Goal: Information Seeking & Learning: Get advice/opinions

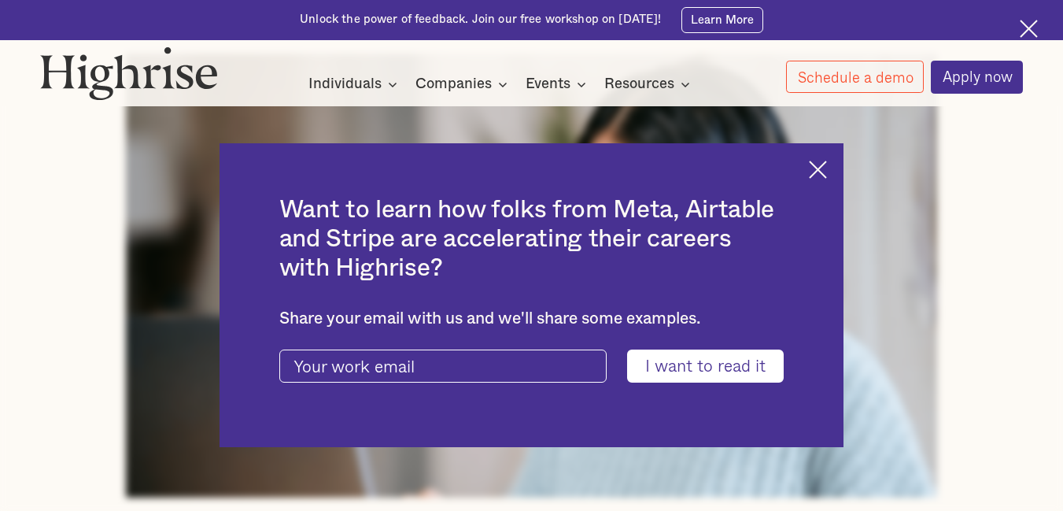
scroll to position [551, 0]
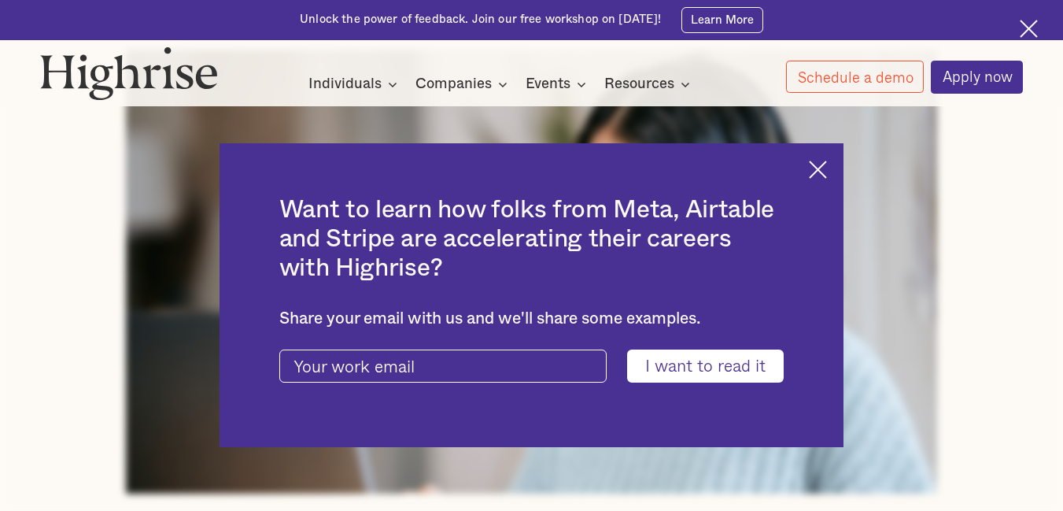
click at [825, 169] on img at bounding box center [818, 170] width 18 height 18
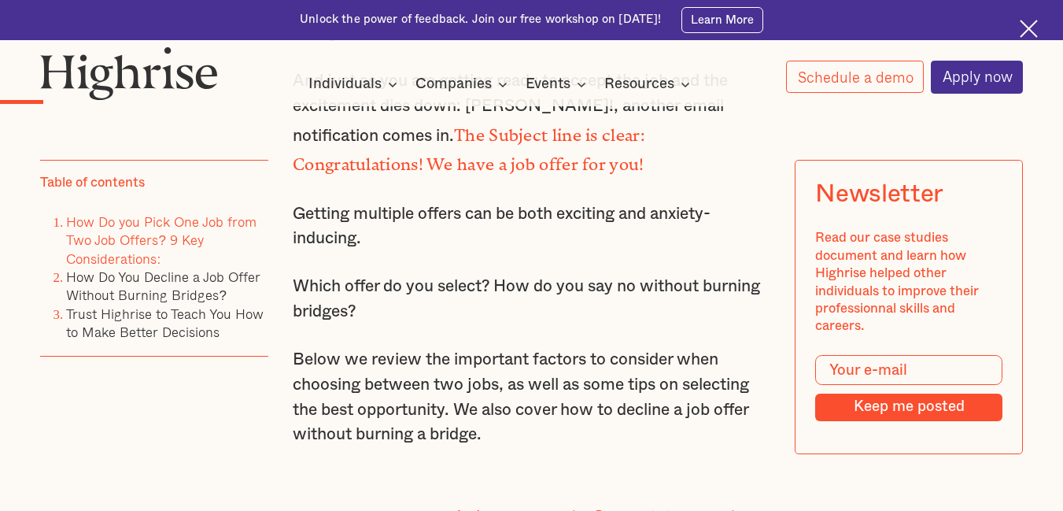
scroll to position [1200, 0]
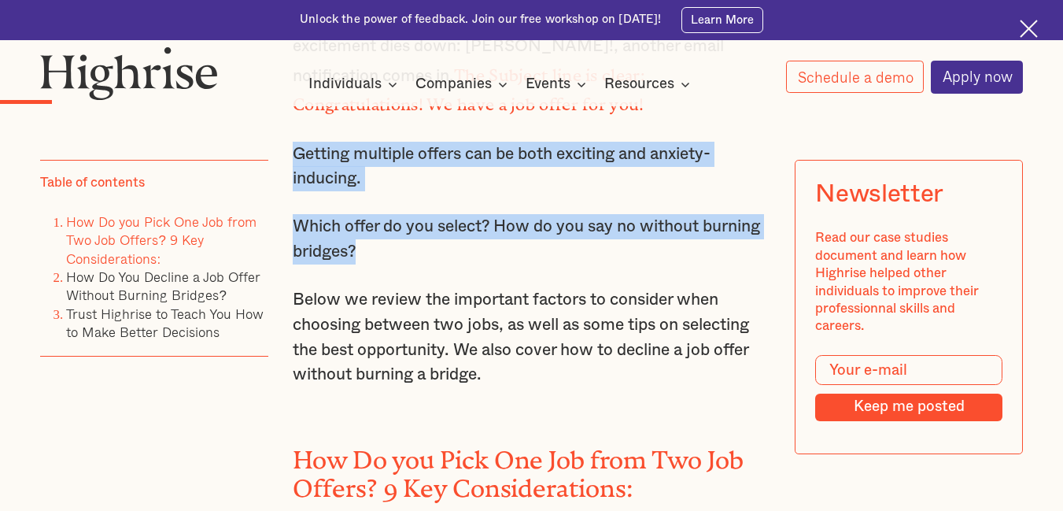
drag, startPoint x: 293, startPoint y: 161, endPoint x: 415, endPoint y: 256, distance: 154.9
copy div "Getting multiple offers can be both exciting and anxiety-inducing. Which offer …"
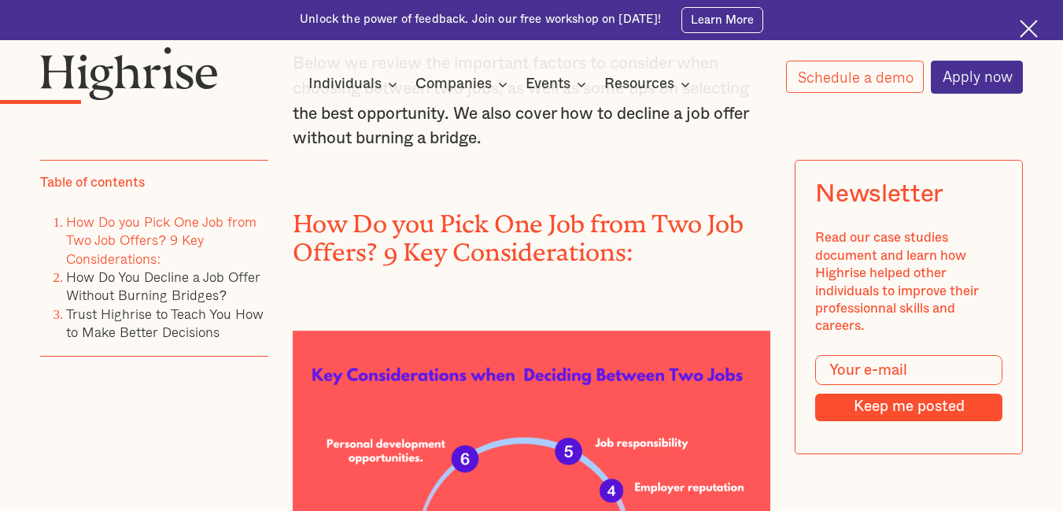
scroll to position [1515, 0]
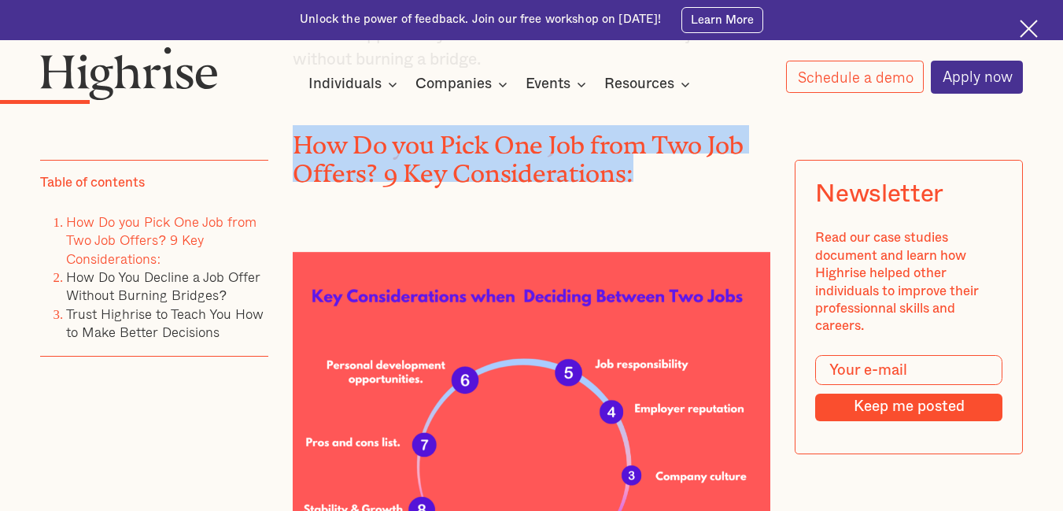
drag, startPoint x: 293, startPoint y: 144, endPoint x: 645, endPoint y: 179, distance: 353.4
click at [645, 179] on h2 "How Do you Pick One Job from Two Job Offers? 9 Key Considerations:" at bounding box center [532, 153] width 478 height 57
copy h2 "How Do you Pick One Job from Two Job Offers? 9 Key Considerations:"
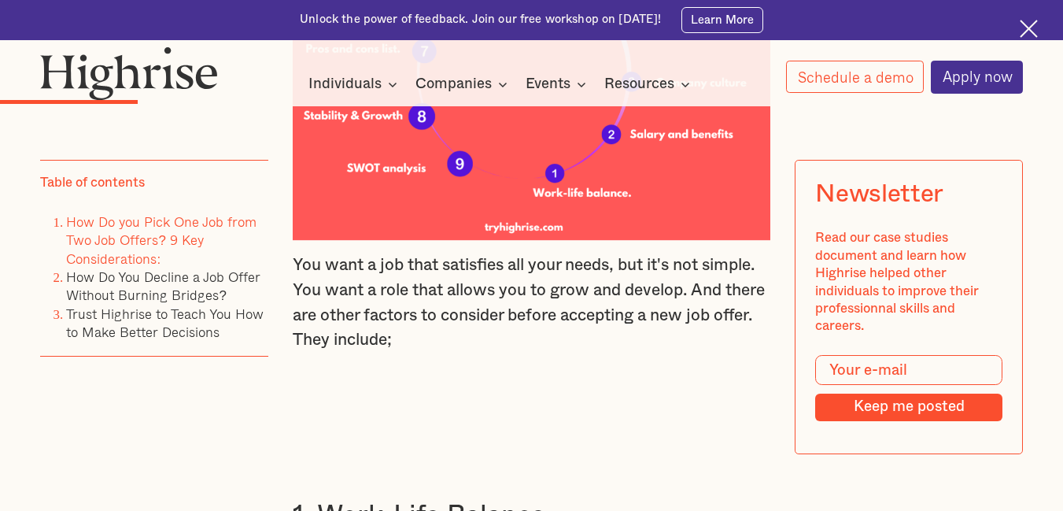
scroll to position [1987, 0]
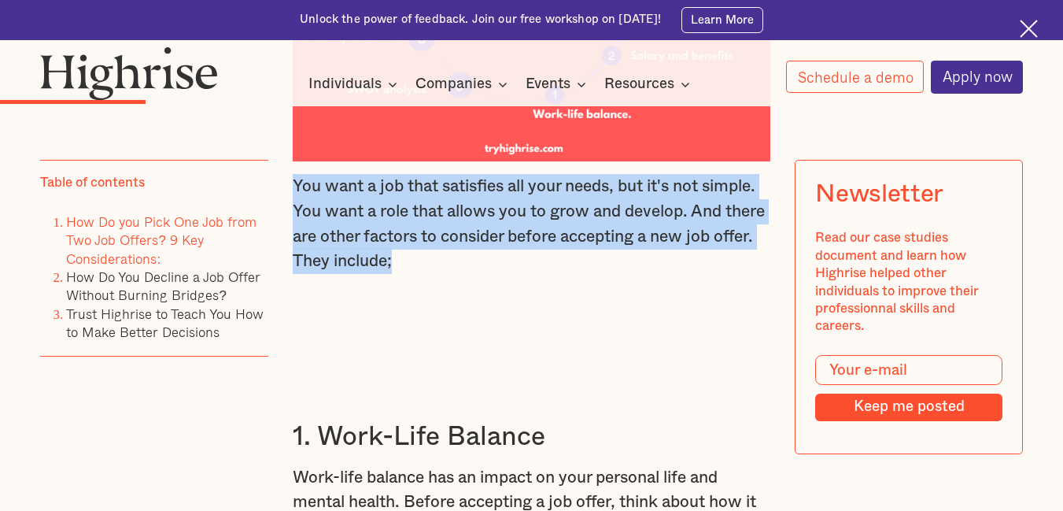
drag, startPoint x: 294, startPoint y: 199, endPoint x: 448, endPoint y: 273, distance: 170.3
click at [448, 273] on p "You want a job that satisfies all your needs, but it's not simple. You want a r…" at bounding box center [532, 224] width 478 height 100
copy p "You want a job that satisfies all your needs, but it's not simple. You want a r…"
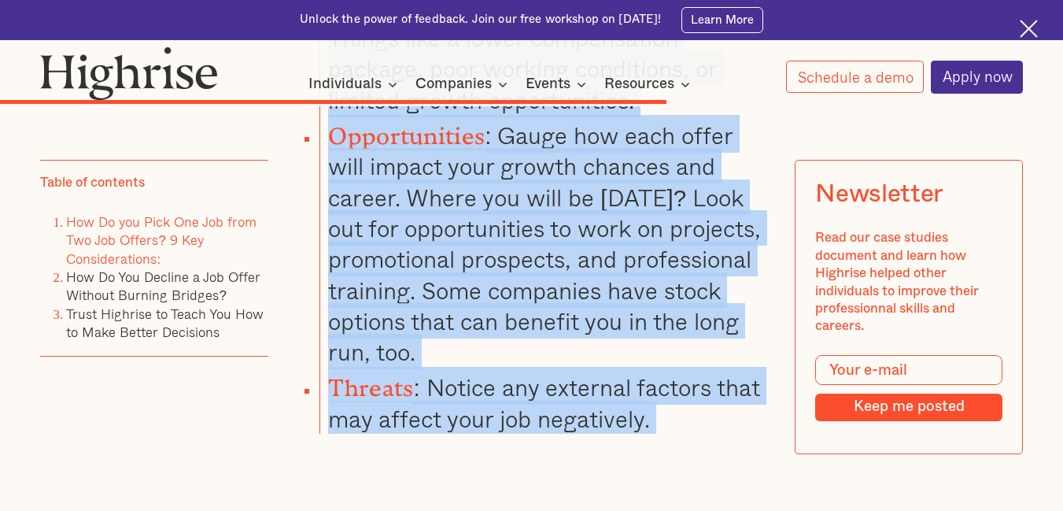
scroll to position [6379, 0]
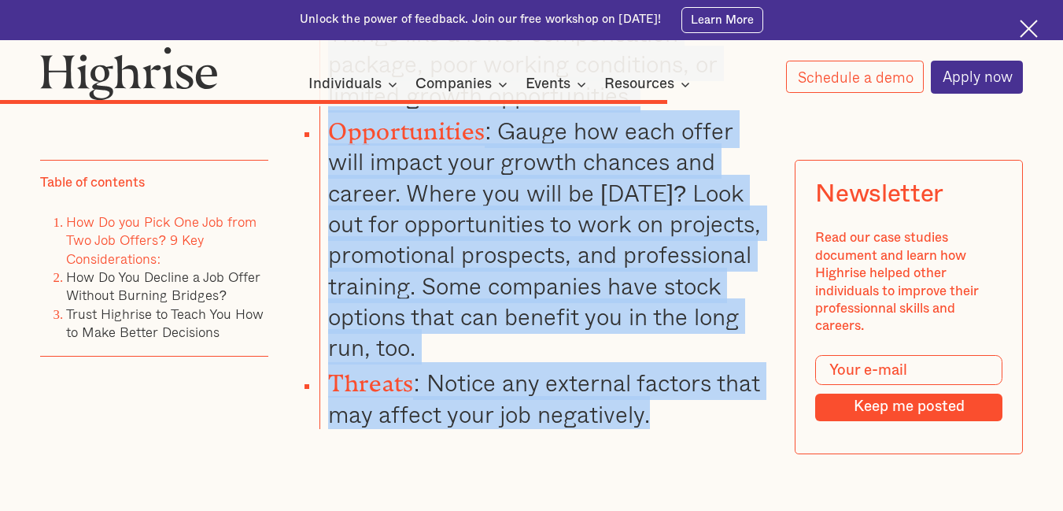
drag, startPoint x: 292, startPoint y: 296, endPoint x: 662, endPoint y: 403, distance: 385.7
click at [662, 403] on li "Threats : Notice any external factors that may affect your job negatively." at bounding box center [544, 395] width 451 height 67
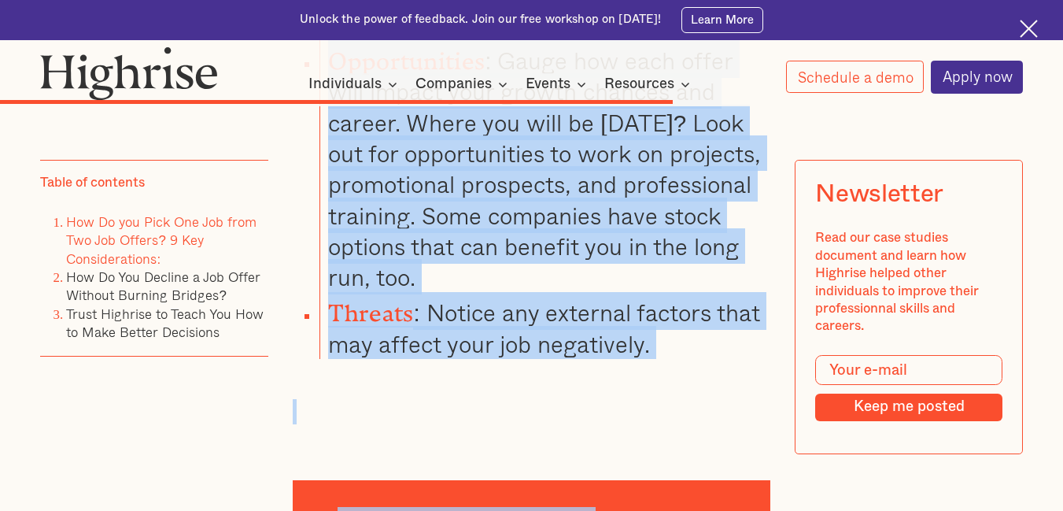
scroll to position [6461, 0]
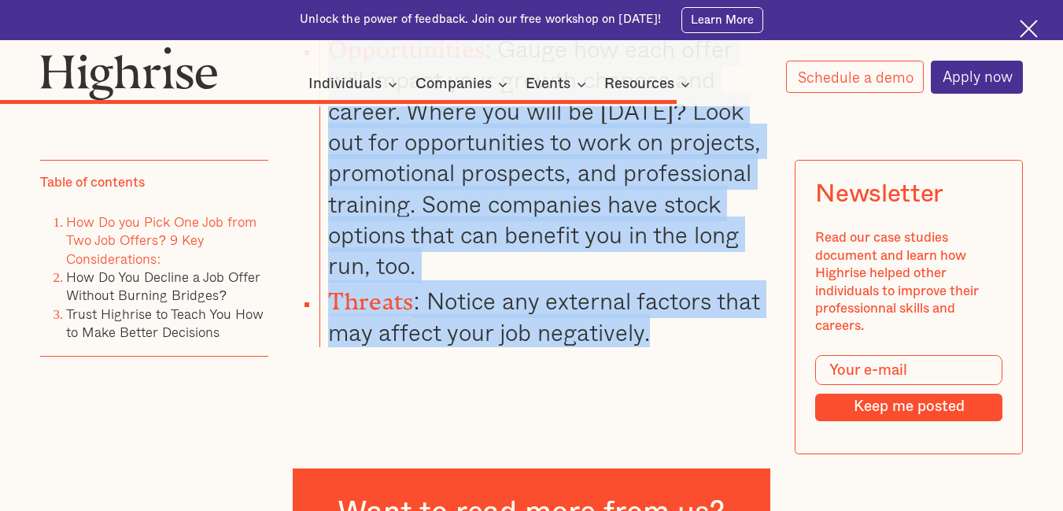
drag, startPoint x: 290, startPoint y: 308, endPoint x: 672, endPoint y: 314, distance: 381.6
copy div "5. Lore-Ipsu Dolorsi Amet-cons adipisc eli se doeius te inci utlabore etdo mag …"
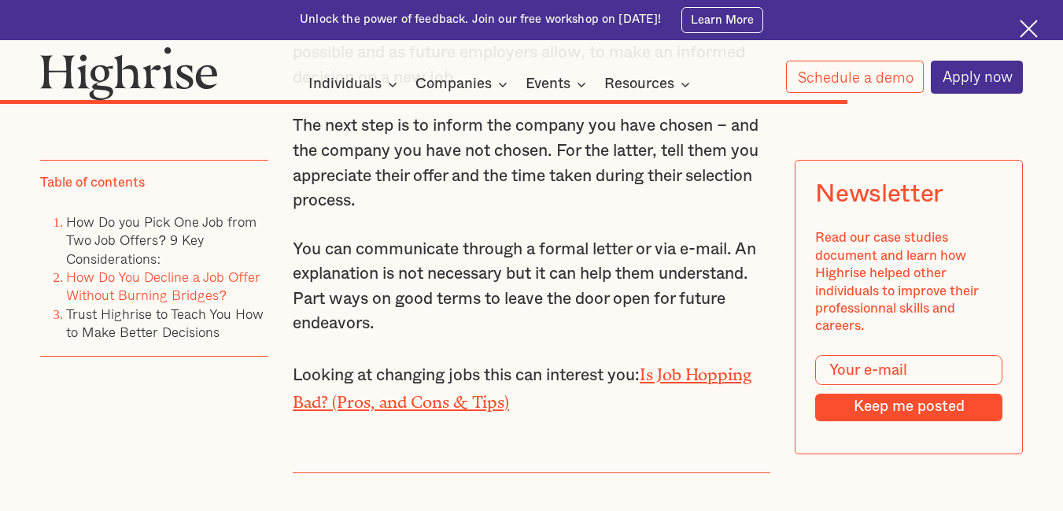
scroll to position [7877, 0]
